Goal: Information Seeking & Learning: Learn about a topic

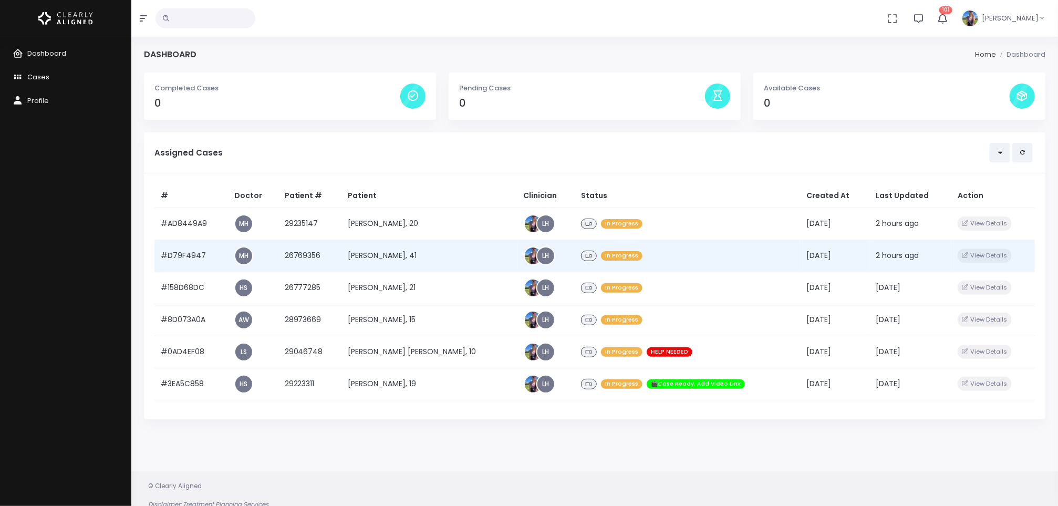
click at [382, 256] on td "[PERSON_NAME], 41" at bounding box center [429, 256] width 175 height 32
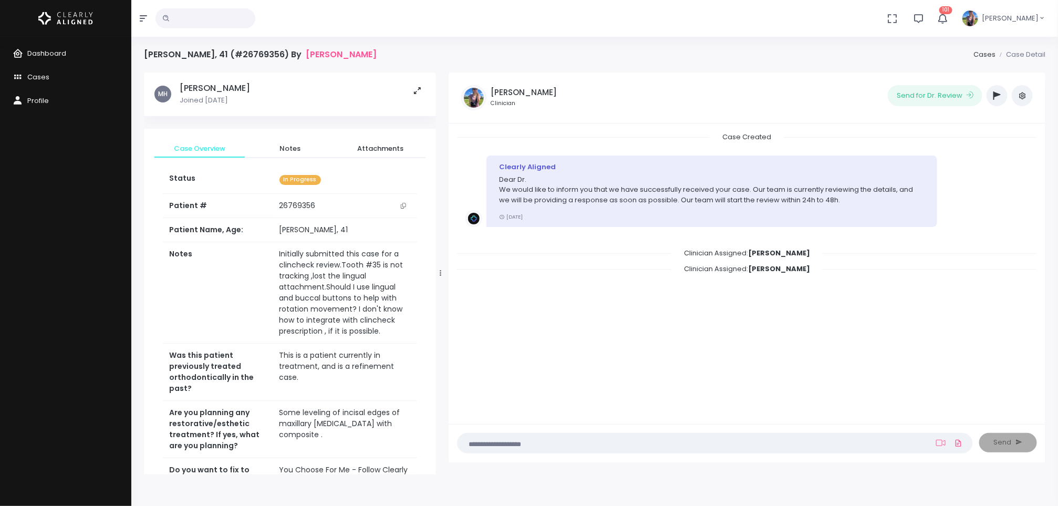
click at [405, 203] on icon "scrollable content" at bounding box center [403, 206] width 5 height 6
click at [216, 304] on th "Notes" at bounding box center [218, 292] width 110 height 101
click at [43, 51] on span "Dashboard" at bounding box center [46, 53] width 39 height 10
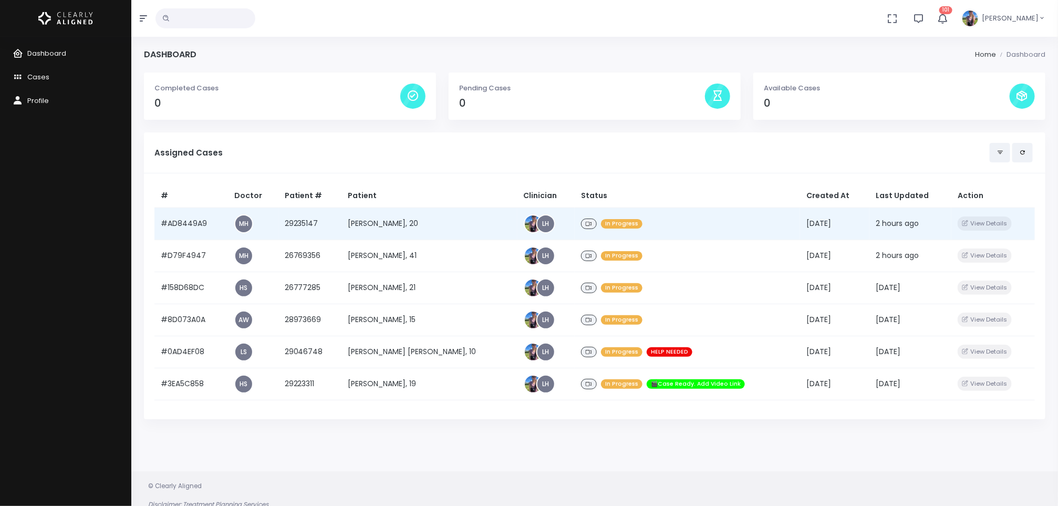
click at [397, 233] on td "[PERSON_NAME], 20" at bounding box center [429, 224] width 175 height 32
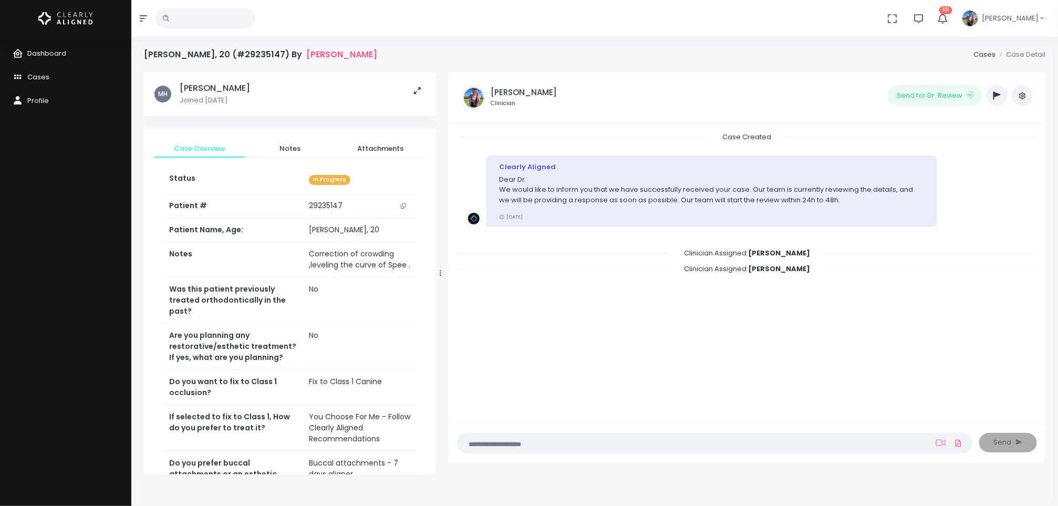
click at [404, 209] on button "scrollable content" at bounding box center [403, 205] width 15 height 11
click at [103, 358] on div "Dashboard Cases Profile" at bounding box center [65, 271] width 131 height 469
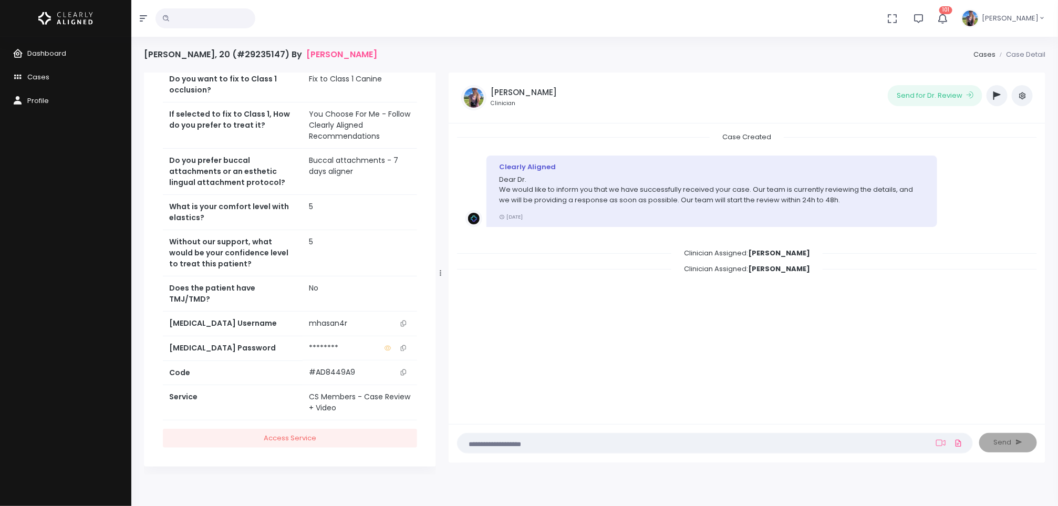
click at [404, 320] on icon "scrollable content" at bounding box center [403, 323] width 5 height 6
click at [407, 318] on button "scrollable content" at bounding box center [403, 323] width 15 height 11
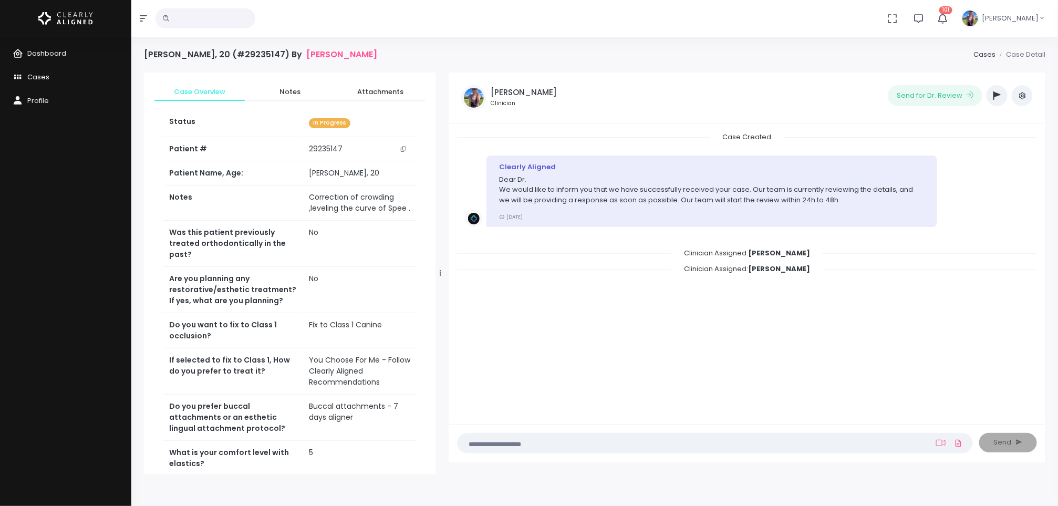
scroll to position [56, 0]
click at [998, 94] on icon "button" at bounding box center [997, 95] width 7 height 8
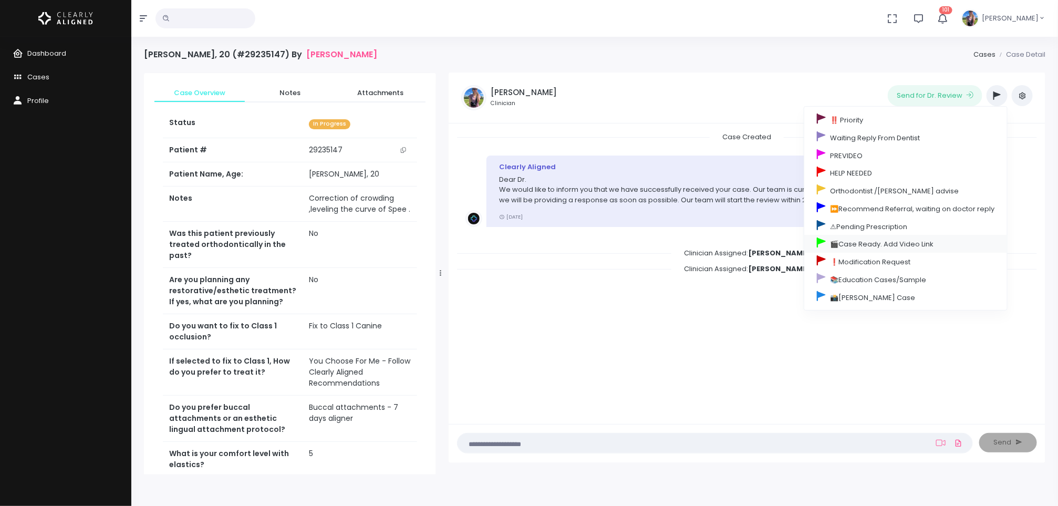
click at [894, 247] on link "🎬Case Ready. Add Video Link" at bounding box center [905, 244] width 203 height 18
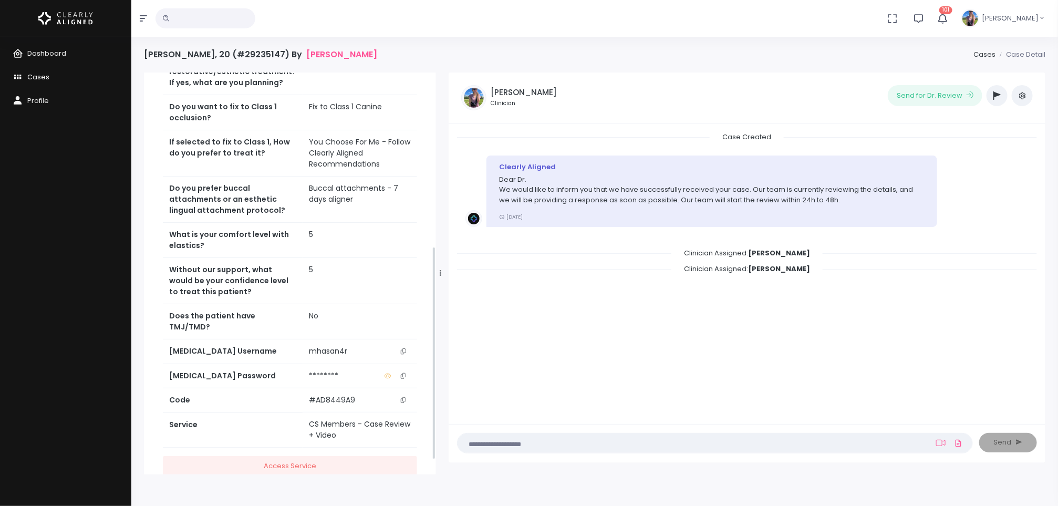
scroll to position [327, 0]
click at [53, 55] on span "Dashboard" at bounding box center [46, 53] width 39 height 10
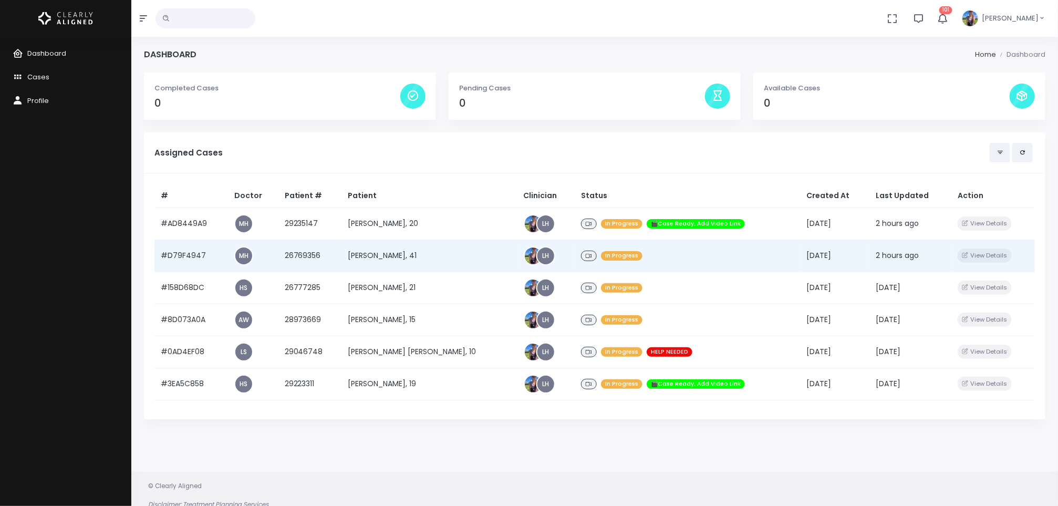
click at [404, 262] on td "[PERSON_NAME], 41" at bounding box center [429, 256] width 175 height 32
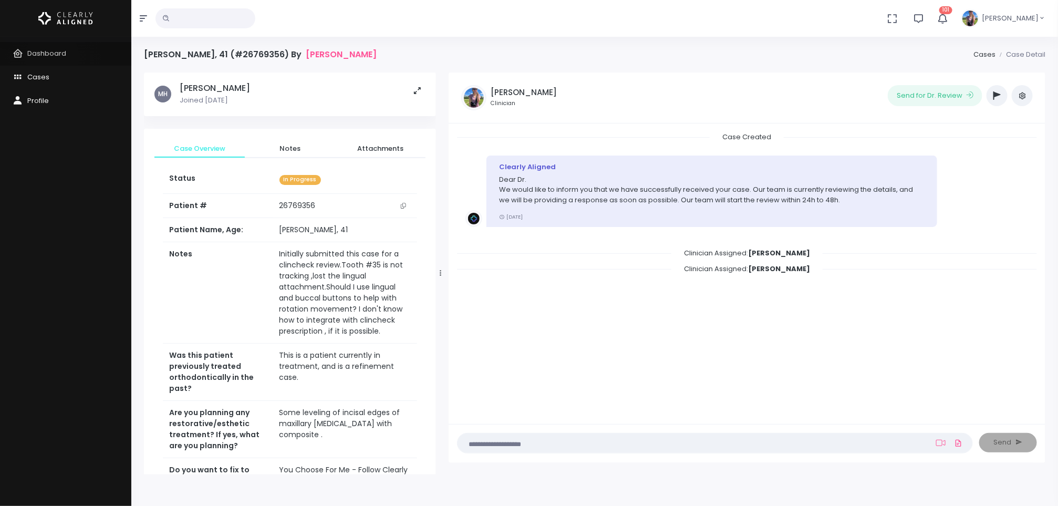
click at [52, 57] on span "Dashboard" at bounding box center [46, 53] width 39 height 10
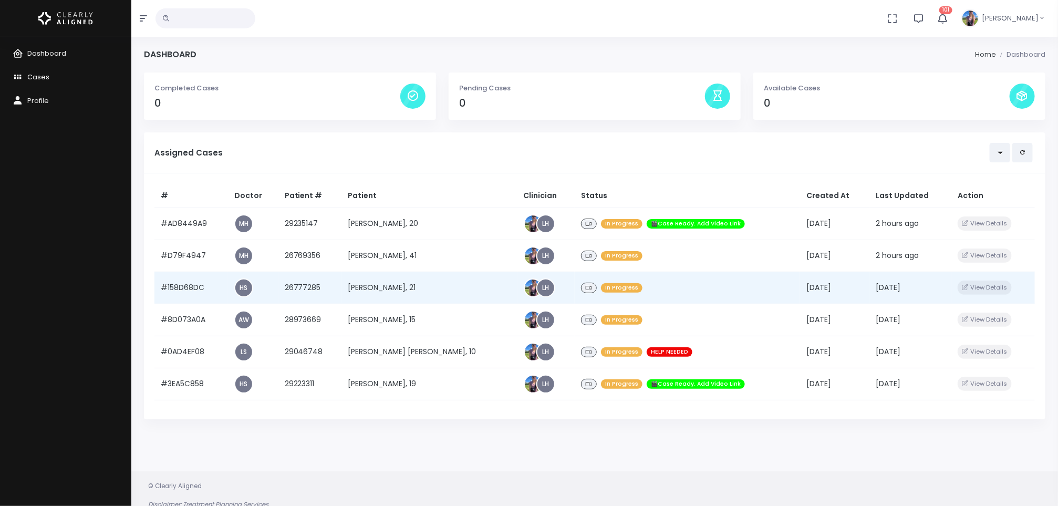
click at [396, 284] on td "[PERSON_NAME], 21" at bounding box center [429, 288] width 175 height 32
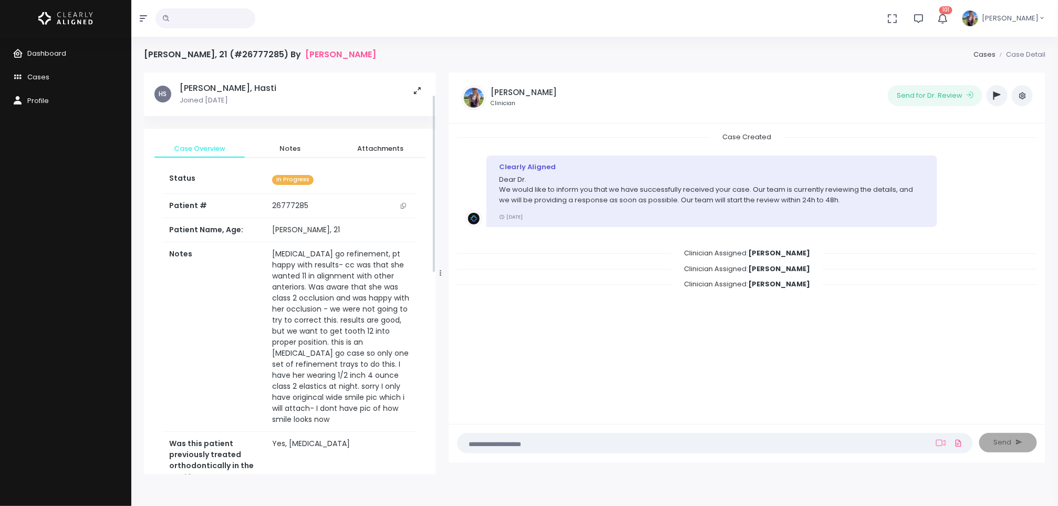
scroll to position [502, 0]
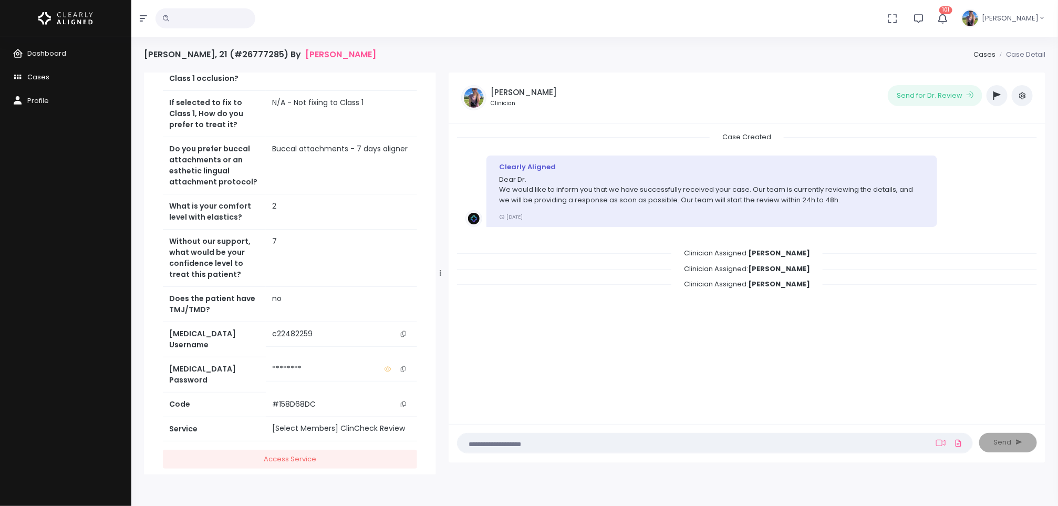
click at [407, 329] on button "scrollable content" at bounding box center [403, 333] width 15 height 11
click at [54, 51] on span "Dashboard" at bounding box center [46, 53] width 39 height 10
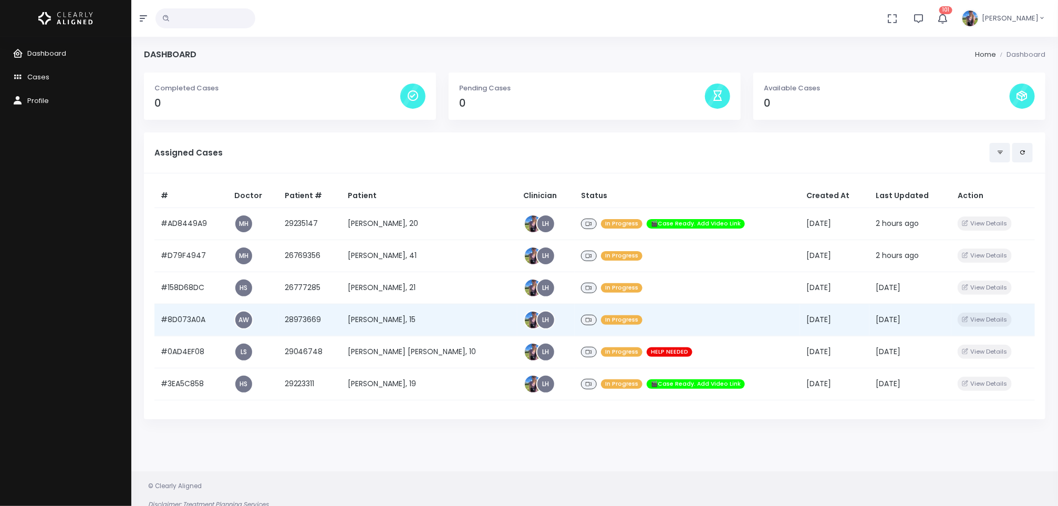
click at [383, 317] on td "[PERSON_NAME], 15" at bounding box center [429, 320] width 175 height 32
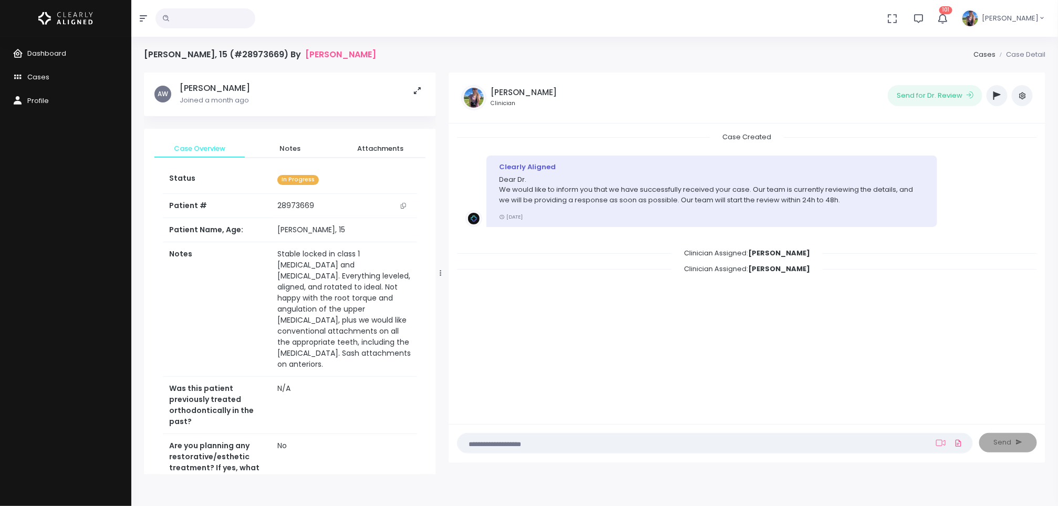
scroll to position [425, 0]
